Goal: Task Accomplishment & Management: Use online tool/utility

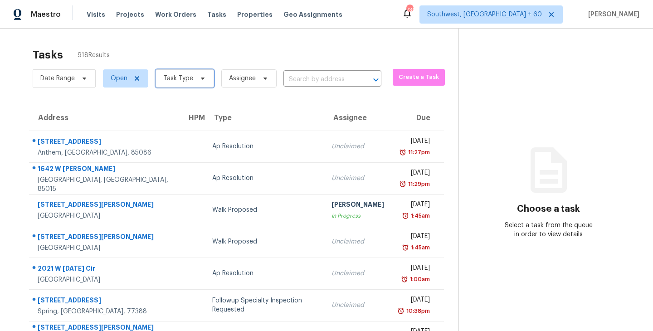
click at [190, 84] on span "Task Type" at bounding box center [185, 78] width 59 height 18
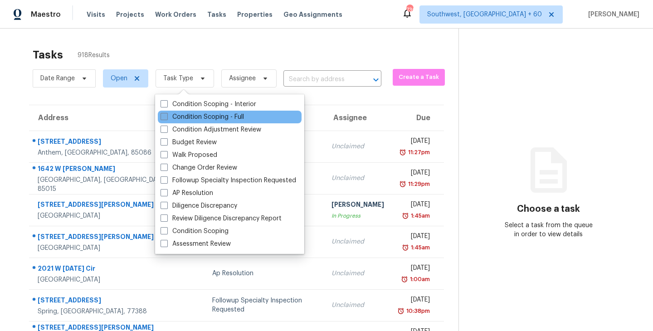
click at [200, 120] on label "Condition Scoping - Full" at bounding box center [202, 116] width 83 height 9
click at [166, 118] on input "Condition Scoping - Full" at bounding box center [164, 115] width 6 height 6
checkbox input "true"
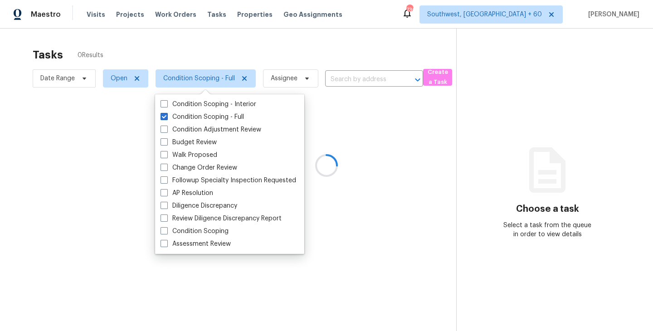
click at [218, 56] on div at bounding box center [326, 165] width 653 height 331
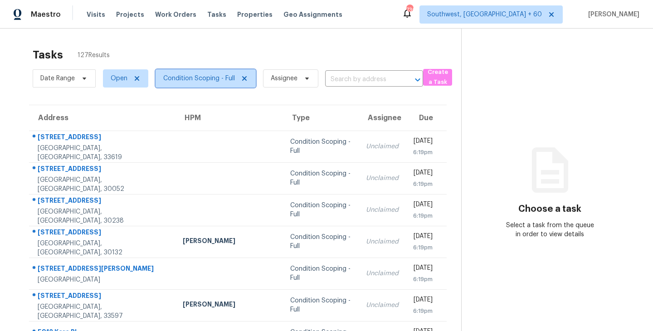
click at [205, 75] on span "Condition Scoping - Full" at bounding box center [199, 78] width 72 height 9
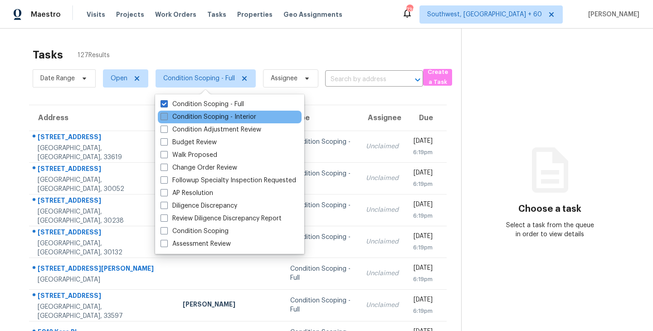
click at [207, 115] on label "Condition Scoping - Interior" at bounding box center [209, 116] width 96 height 9
click at [166, 115] on input "Condition Scoping - Interior" at bounding box center [164, 115] width 6 height 6
checkbox input "true"
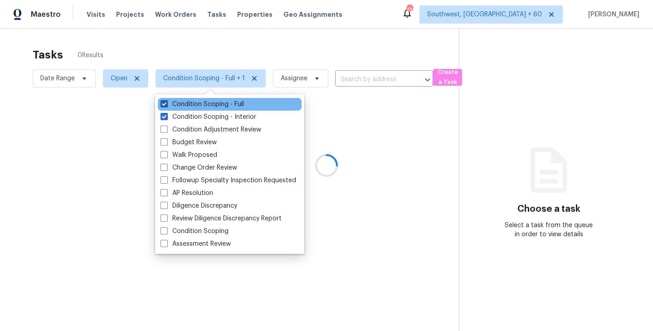
click at [210, 105] on label "Condition Scoping - Full" at bounding box center [202, 104] width 83 height 9
click at [166, 105] on input "Condition Scoping - Full" at bounding box center [164, 103] width 6 height 6
checkbox input "false"
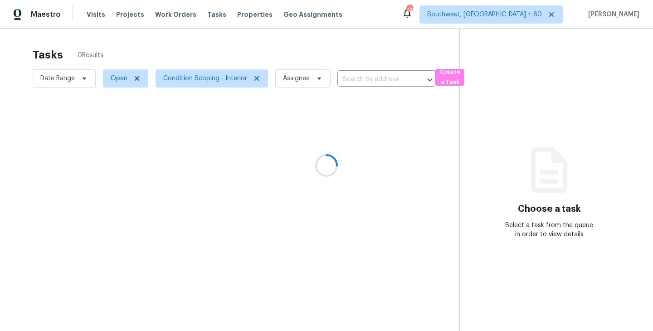
click at [373, 131] on div at bounding box center [326, 165] width 653 height 331
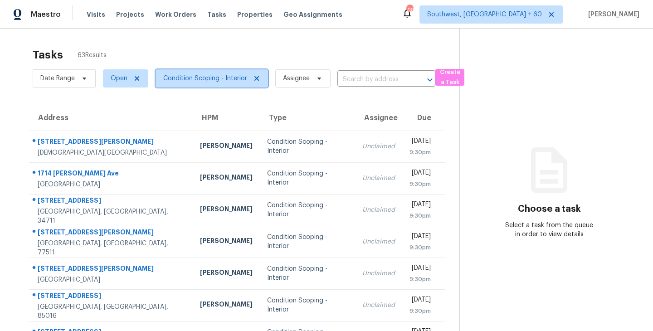
click at [208, 78] on span "Condition Scoping - Interior" at bounding box center [205, 78] width 84 height 9
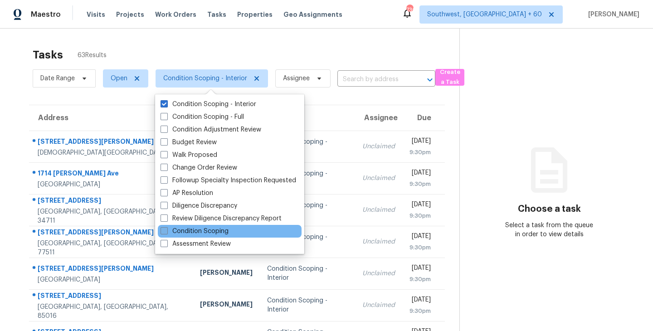
click at [208, 234] on label "Condition Scoping" at bounding box center [195, 231] width 68 height 9
click at [166, 233] on input "Condition Scoping" at bounding box center [164, 230] width 6 height 6
checkbox input "true"
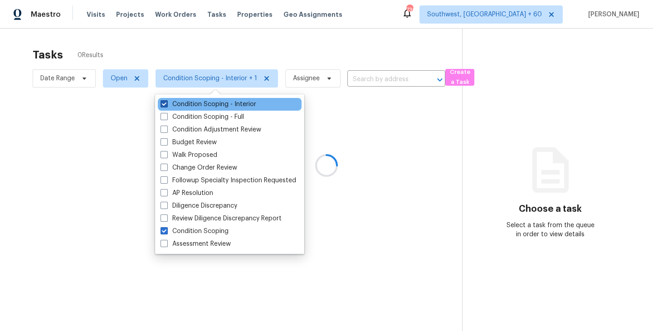
click at [203, 104] on label "Condition Scoping - Interior" at bounding box center [209, 104] width 96 height 9
click at [166, 104] on input "Condition Scoping - Interior" at bounding box center [164, 103] width 6 height 6
checkbox input "false"
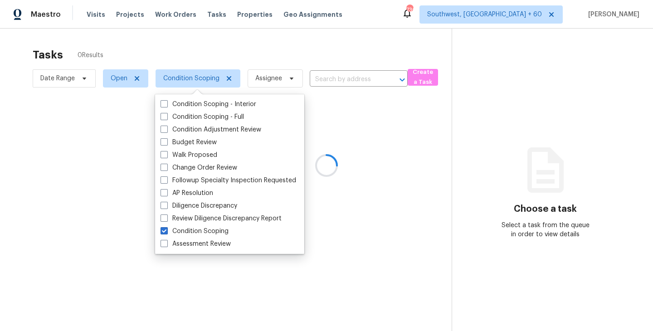
click at [396, 153] on div at bounding box center [326, 165] width 653 height 331
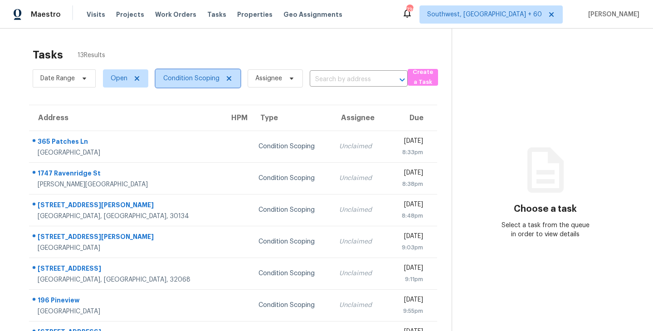
click at [206, 77] on span "Condition Scoping" at bounding box center [191, 78] width 56 height 9
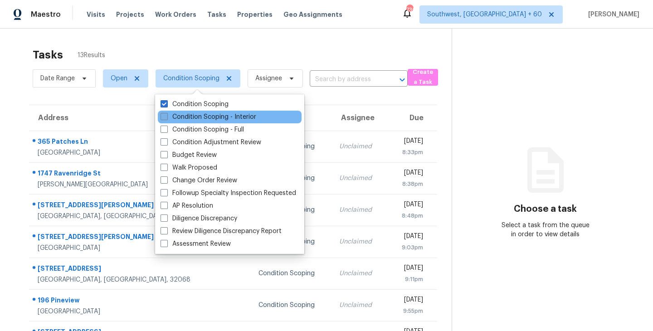
click at [214, 114] on label "Condition Scoping - Interior" at bounding box center [209, 116] width 96 height 9
click at [166, 114] on input "Condition Scoping - Interior" at bounding box center [164, 115] width 6 height 6
checkbox input "true"
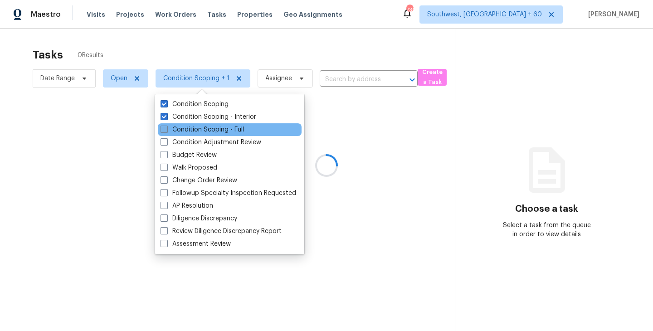
click at [215, 132] on label "Condition Scoping - Full" at bounding box center [202, 129] width 83 height 9
click at [166, 131] on input "Condition Scoping - Full" at bounding box center [164, 128] width 6 height 6
checkbox input "true"
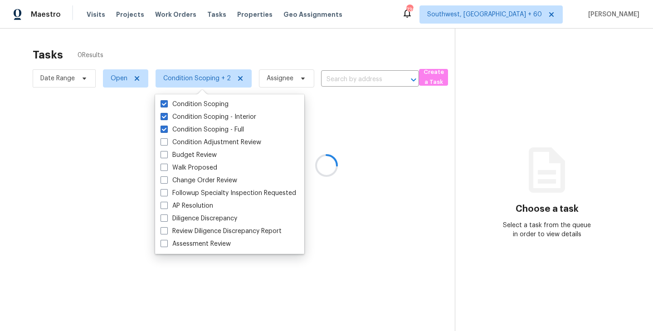
click at [393, 157] on div at bounding box center [326, 165] width 653 height 331
